Goal: Task Accomplishment & Management: Use online tool/utility

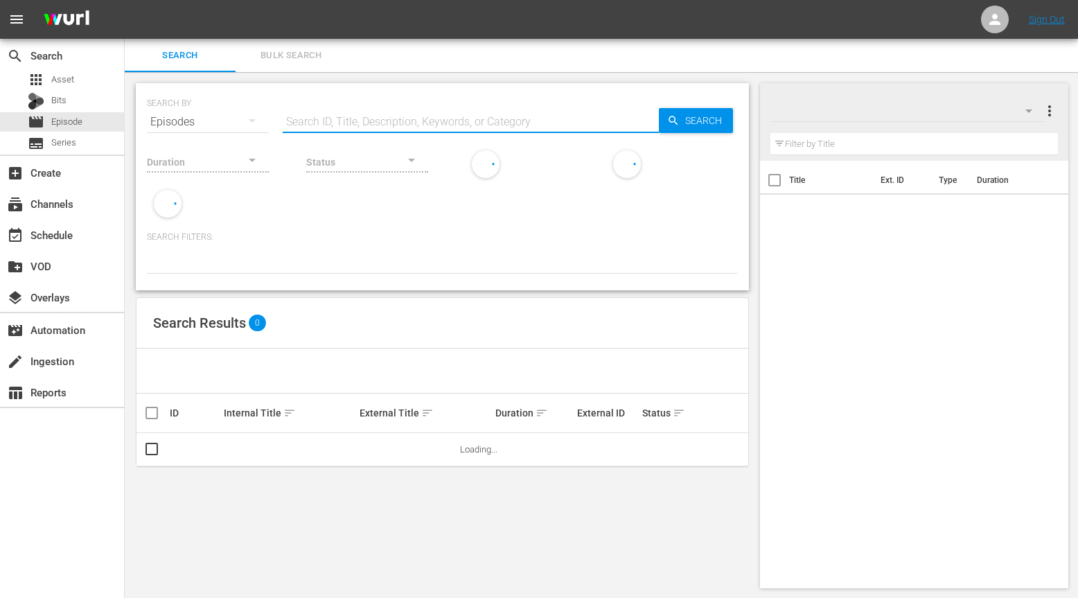
click at [364, 108] on input "text" at bounding box center [471, 121] width 376 height 33
paste input "Hello Hello! - Super Simple Puppets And More"
type input "Hello Hello! - Super Simple Puppets And More"
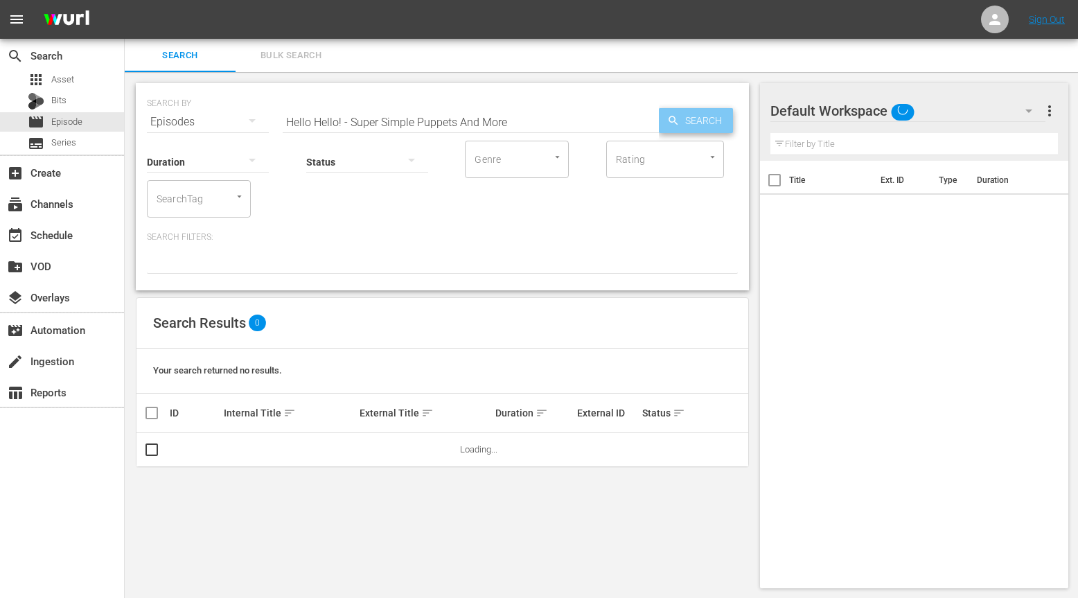
click at [690, 124] on span "Search" at bounding box center [706, 120] width 53 height 25
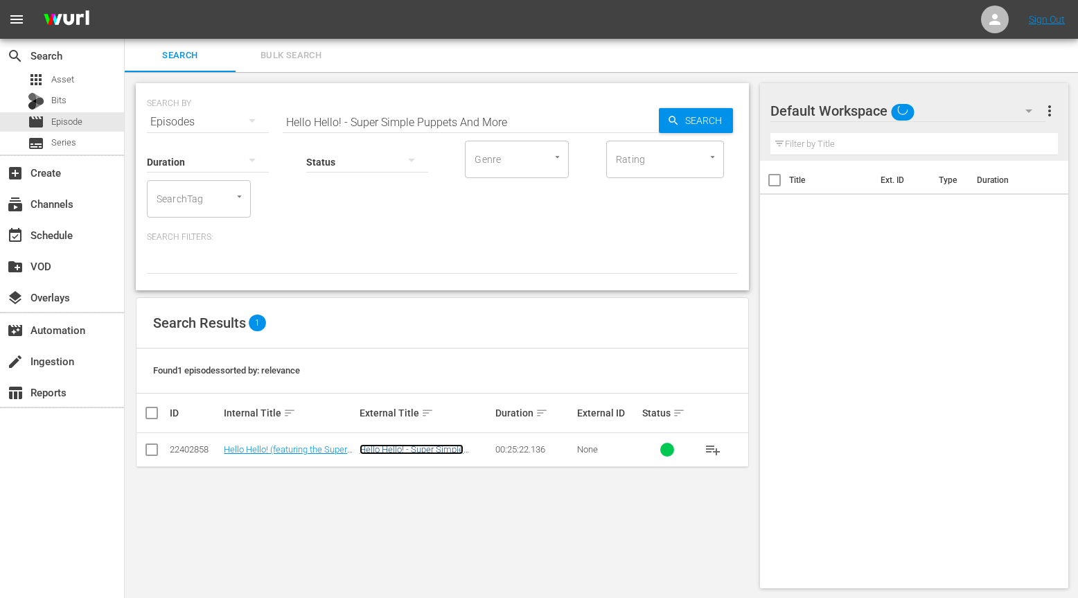
click at [414, 452] on link "Hello Hello! - Super Simple Puppets and more" at bounding box center [412, 454] width 104 height 21
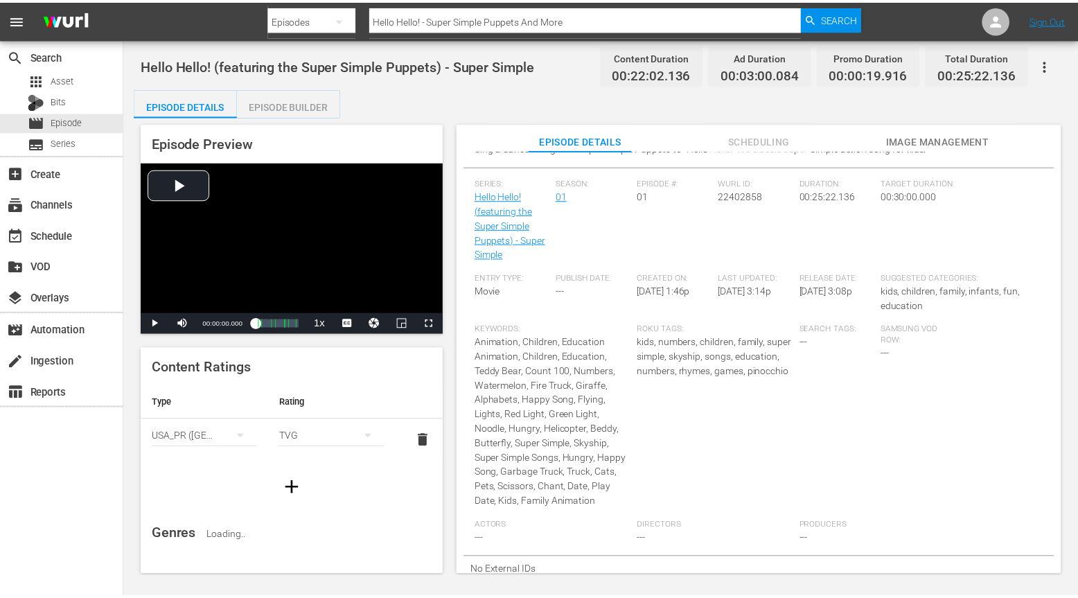
scroll to position [196, 0]
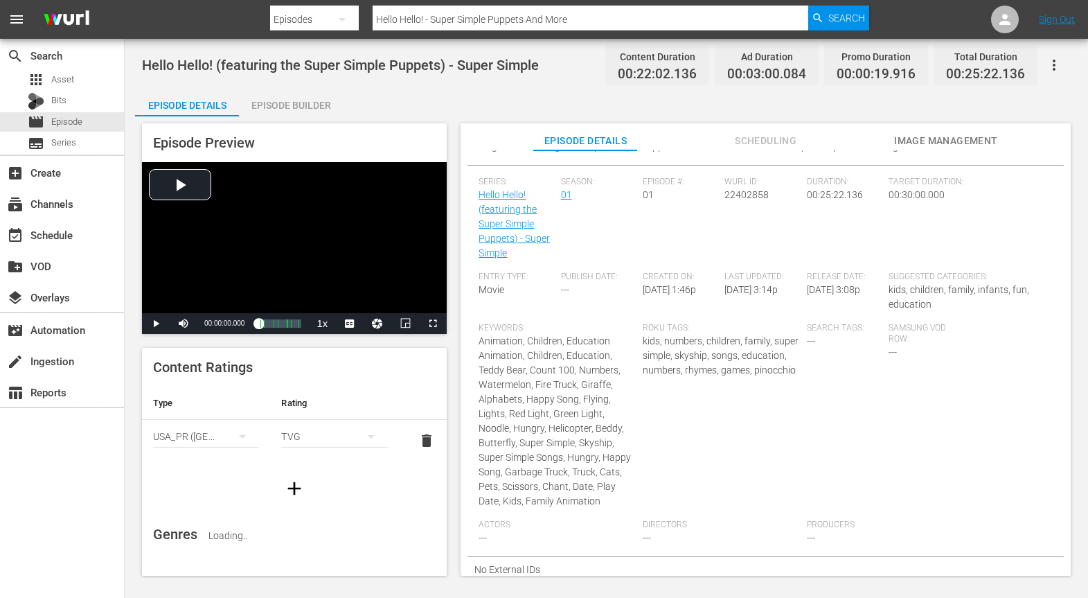
click at [307, 105] on div "Episode Builder" at bounding box center [291, 105] width 104 height 33
